Goal: Communication & Community: Participate in discussion

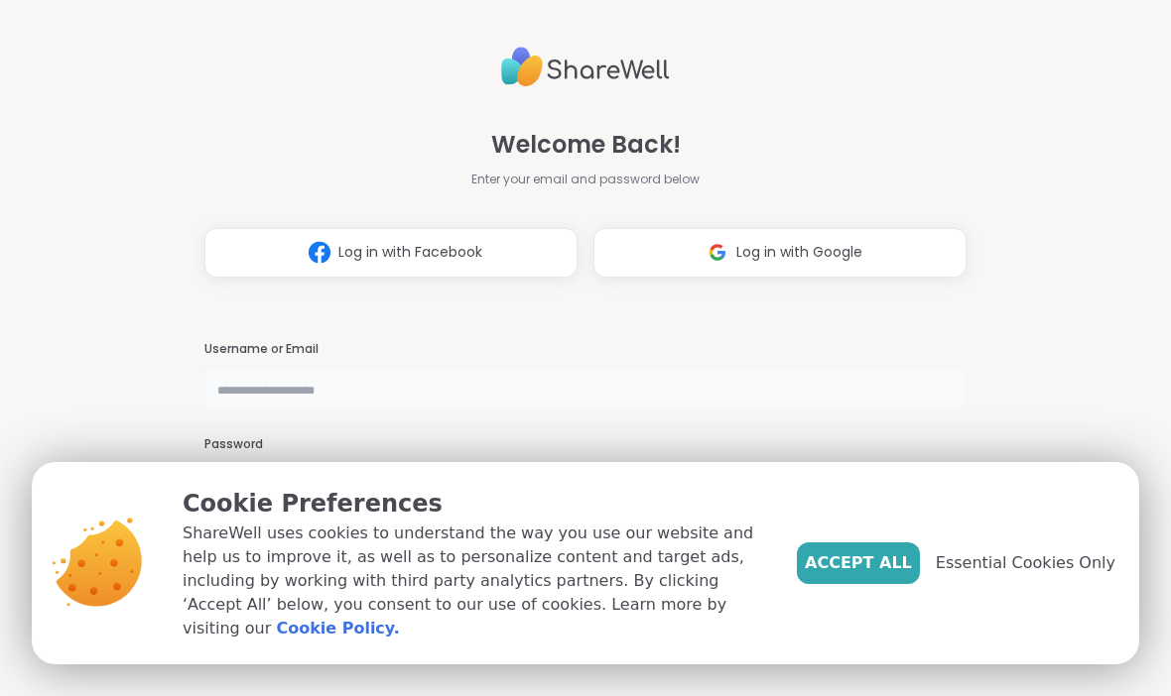
click at [457, 387] on input "text" at bounding box center [585, 389] width 762 height 40
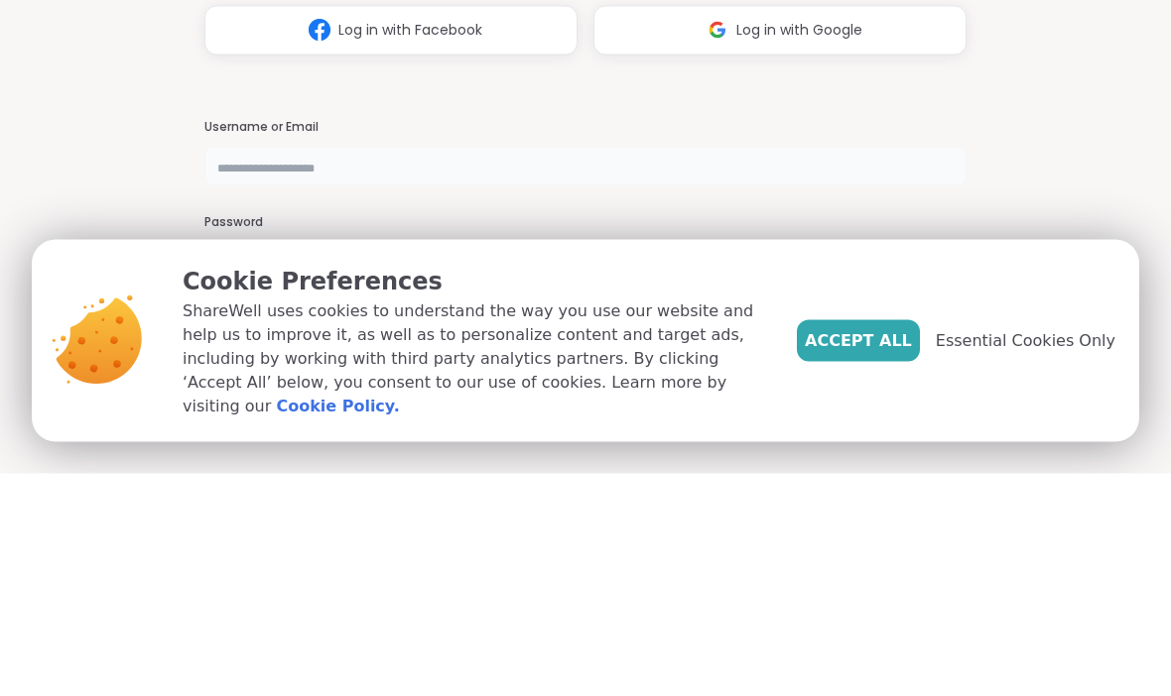
type input "**********"
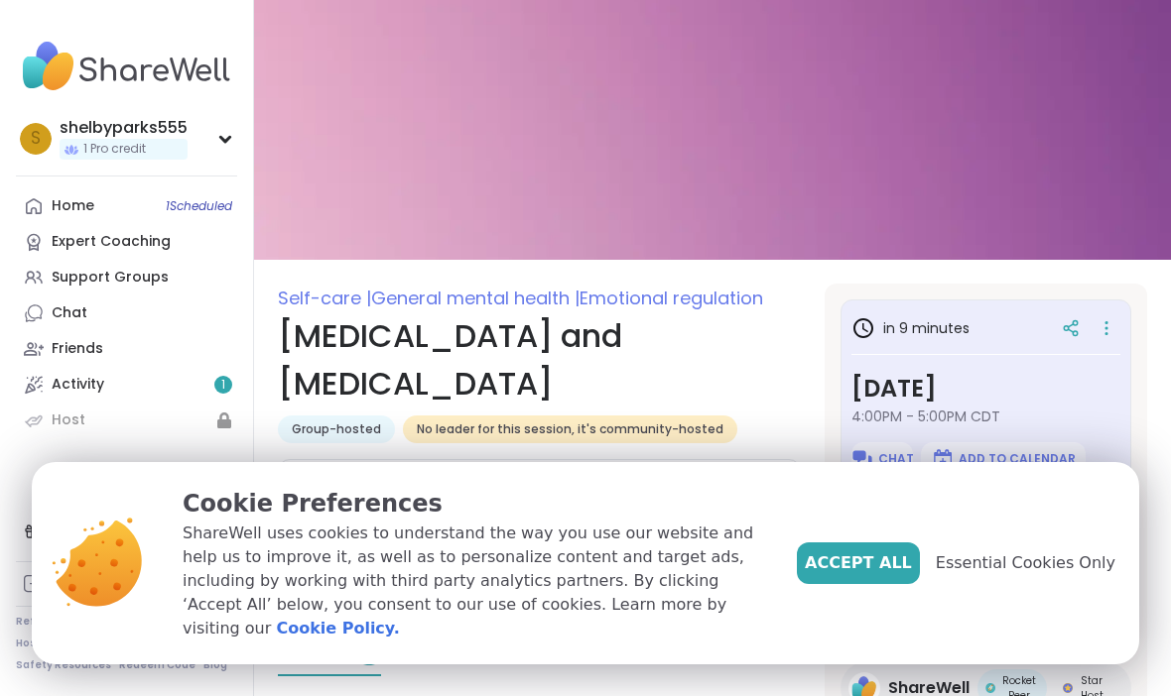
click at [878, 571] on span "Accept All" at bounding box center [858, 564] width 107 height 24
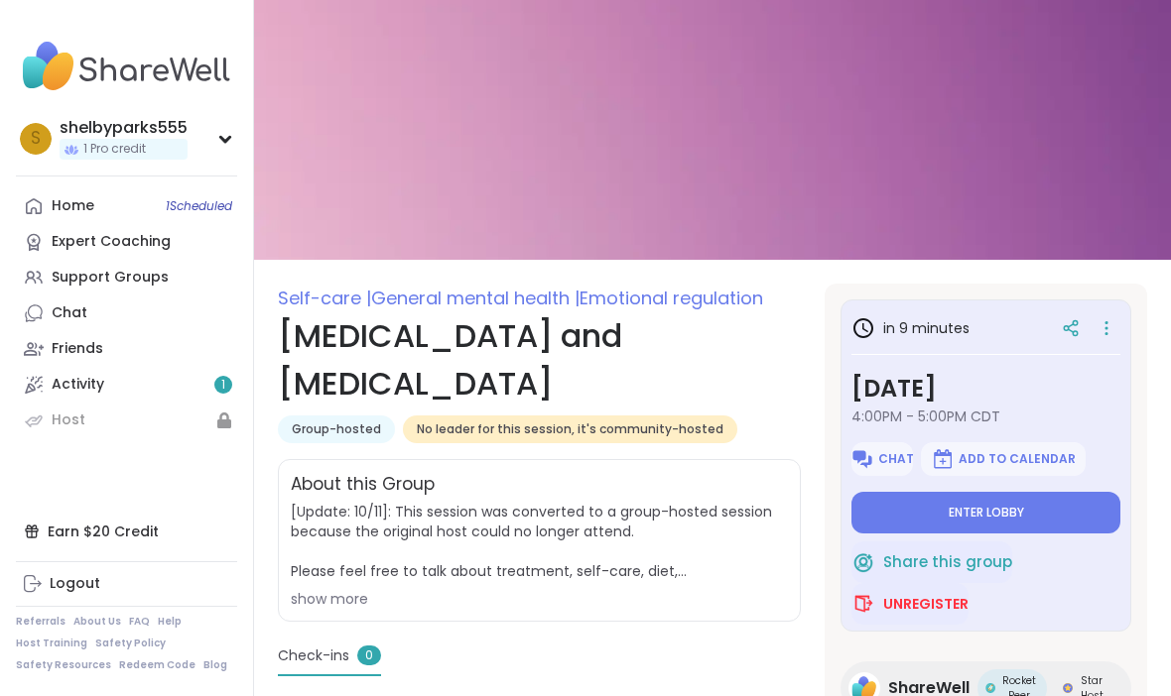
click at [953, 515] on span "Enter lobby" at bounding box center [986, 513] width 75 height 16
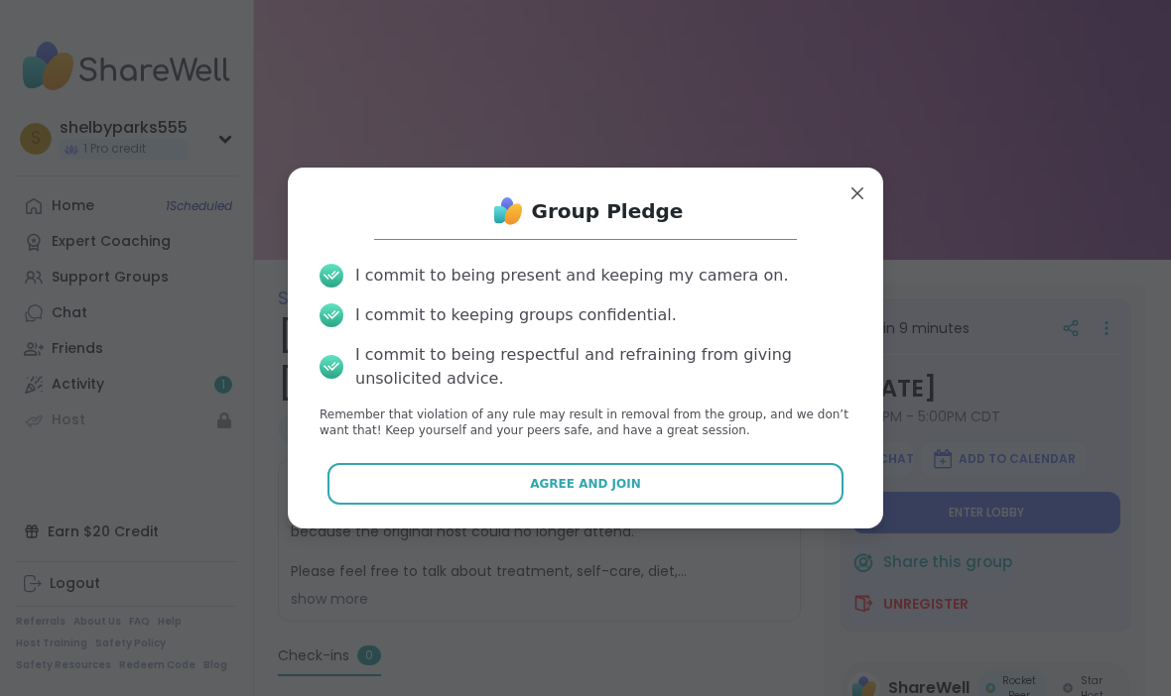
click at [645, 480] on button "Agree and Join" at bounding box center [585, 484] width 517 height 42
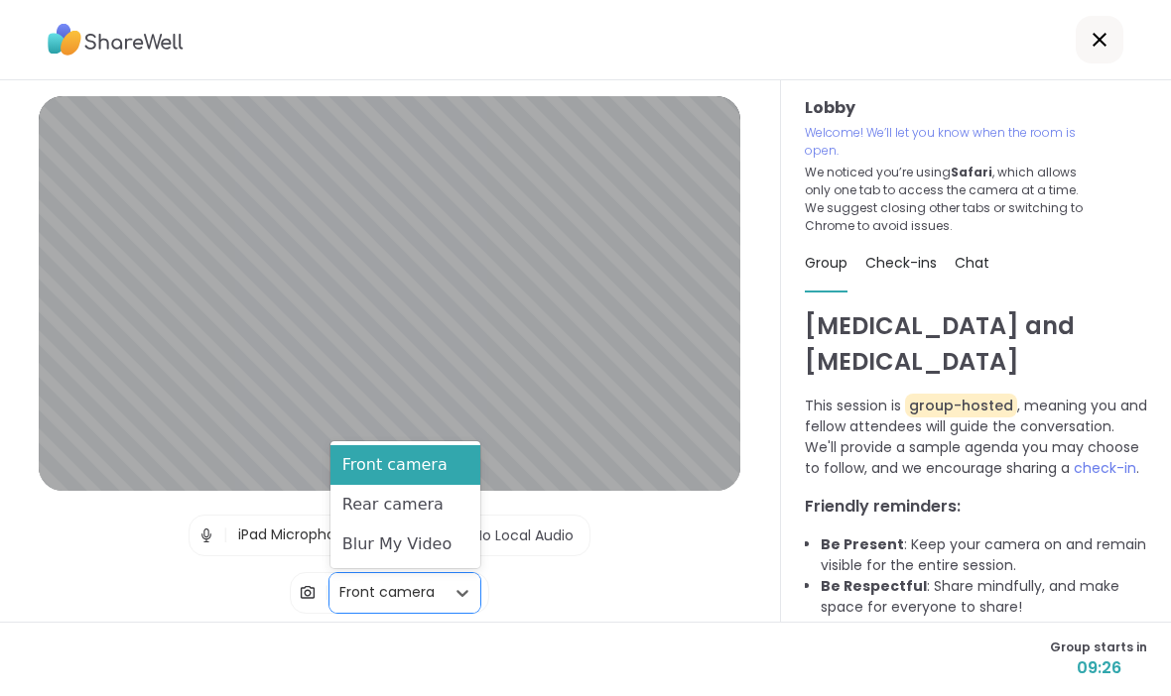
click at [431, 542] on div "Blur My Video" at bounding box center [405, 545] width 150 height 40
click at [425, 550] on div "Blur My Video" at bounding box center [405, 545] width 150 height 40
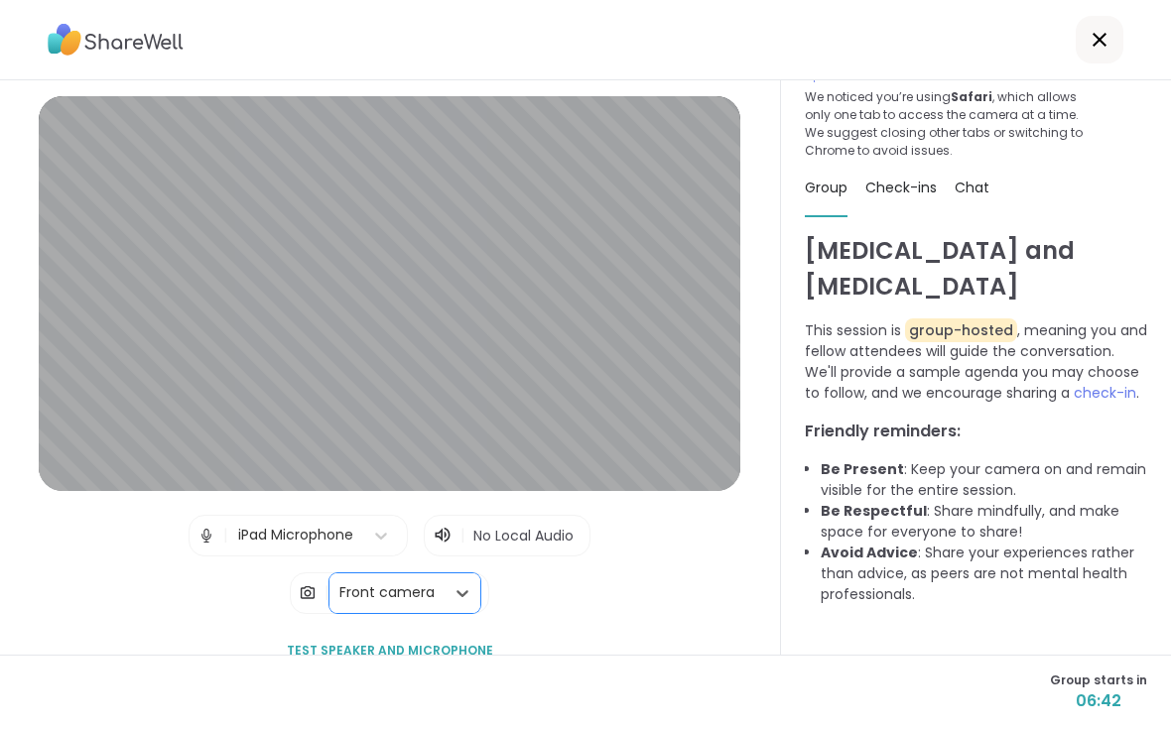
click at [1162, 220] on div "Lobby Welcome! We’ll let you know when the room is open. We noticed you’re usin…" at bounding box center [976, 367] width 390 height 574
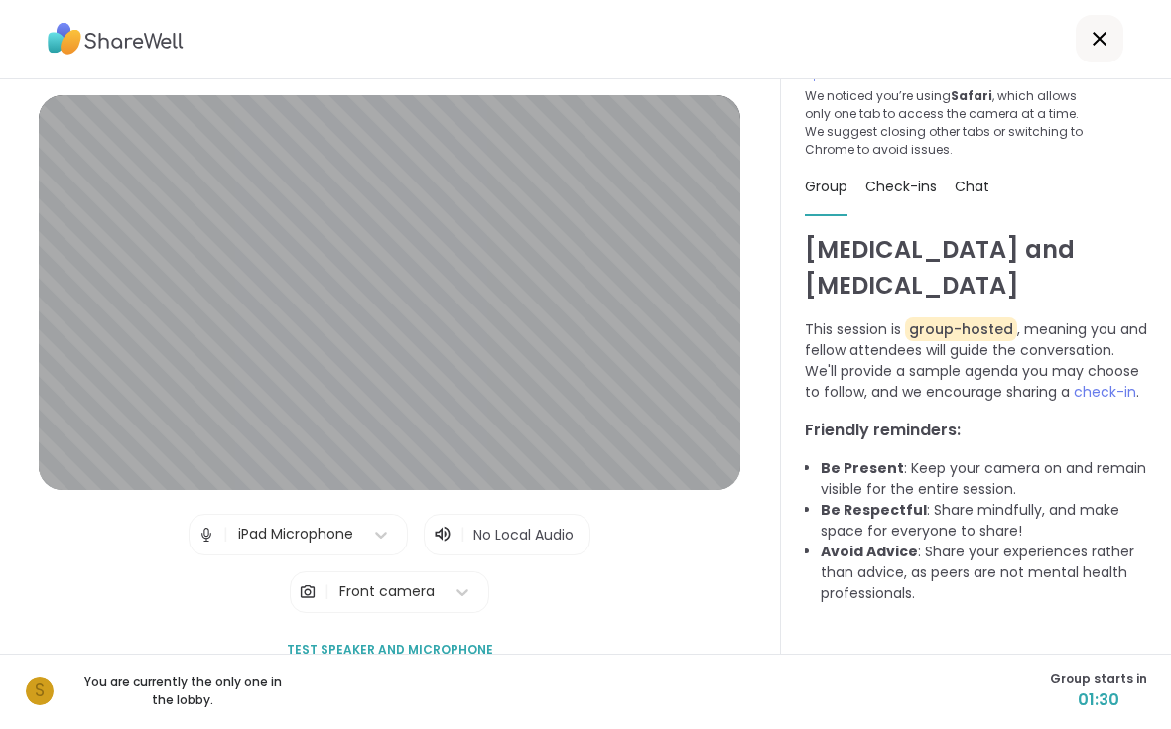
click at [915, 178] on span "Check-ins" at bounding box center [900, 188] width 71 height 20
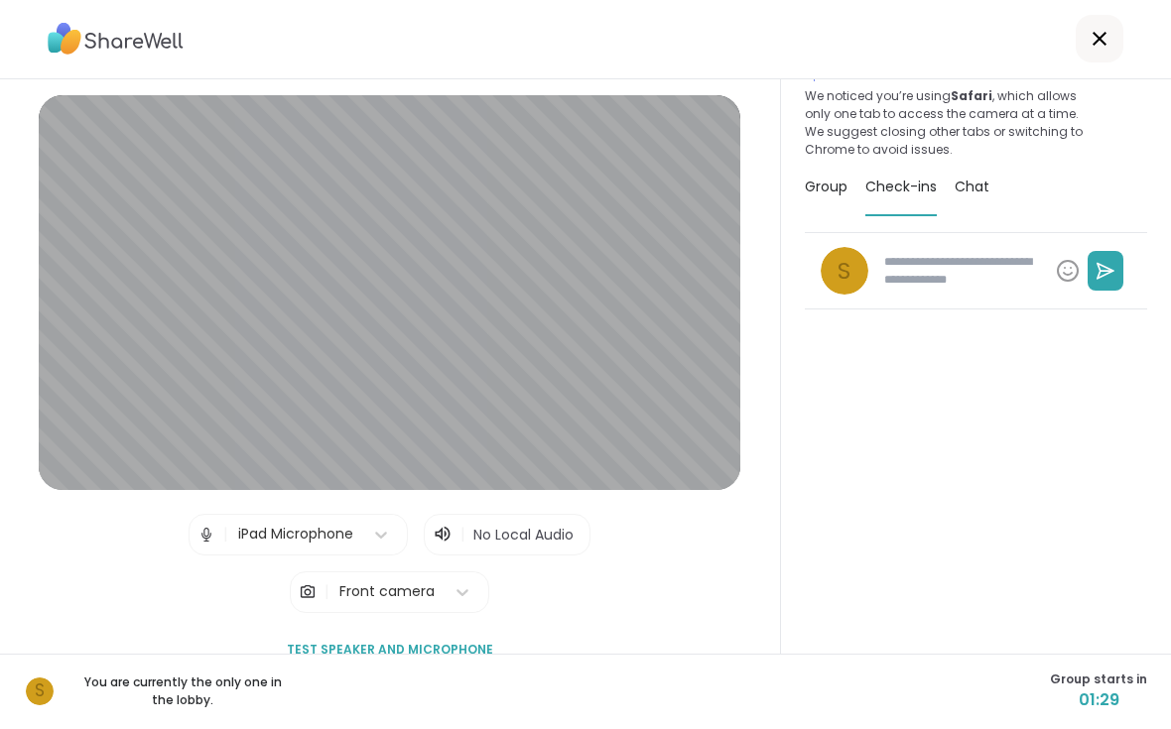
type textarea "*"
click at [980, 178] on span "Chat" at bounding box center [971, 188] width 35 height 20
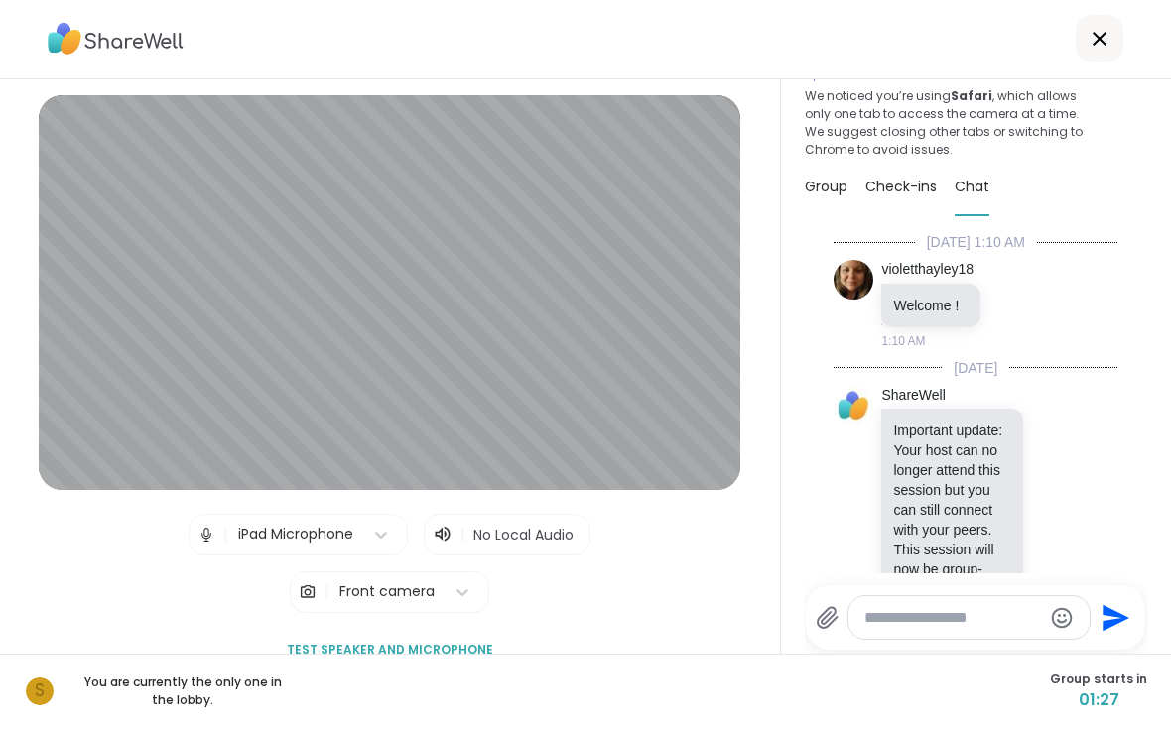
scroll to position [210, 0]
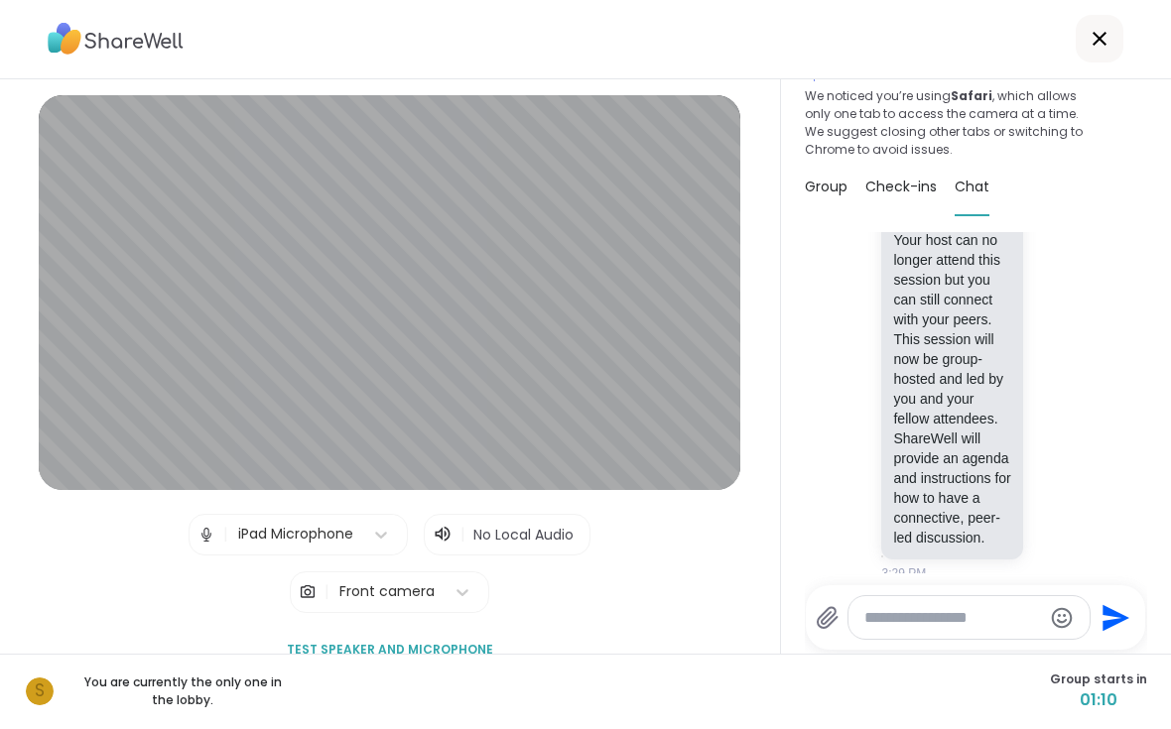
click at [605, 547] on div "Lobby | iPad Microphone | No Local Audio | Front camera Test speaker and microp…" at bounding box center [389, 383] width 701 height 575
